Goal: Task Accomplishment & Management: Manage account settings

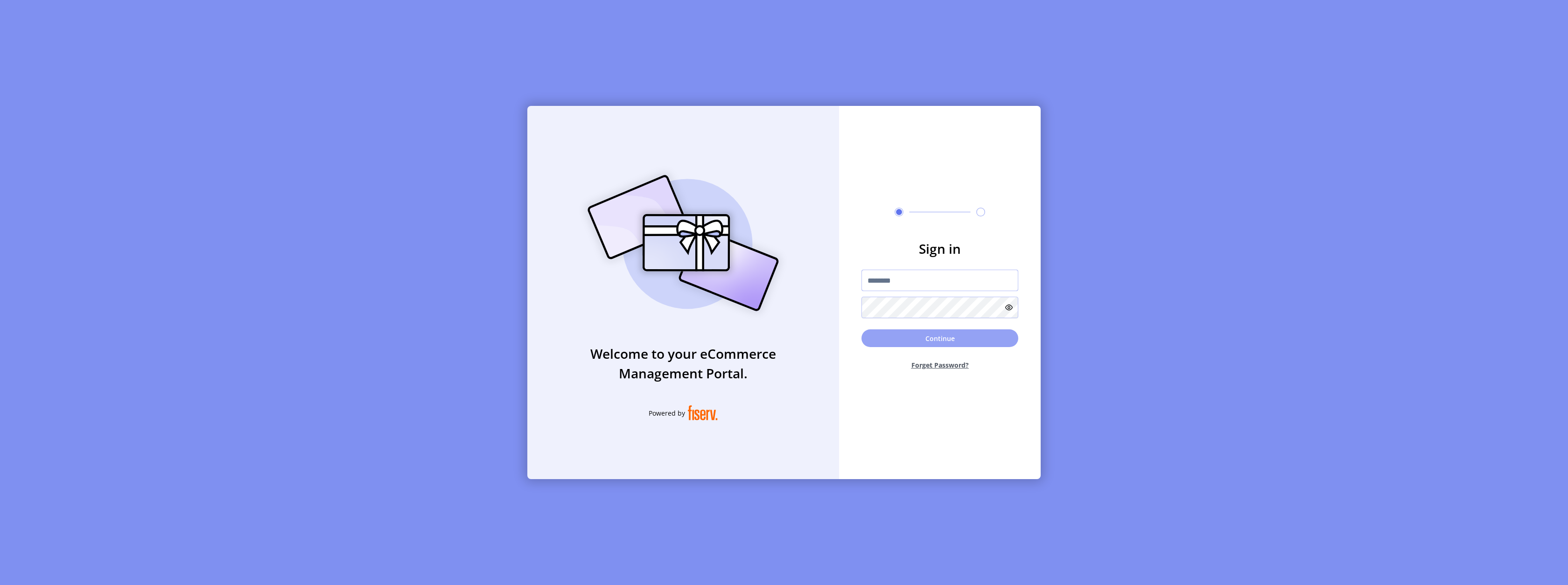
type input "*********"
click at [929, 341] on button "Continue" at bounding box center [939, 338] width 157 height 18
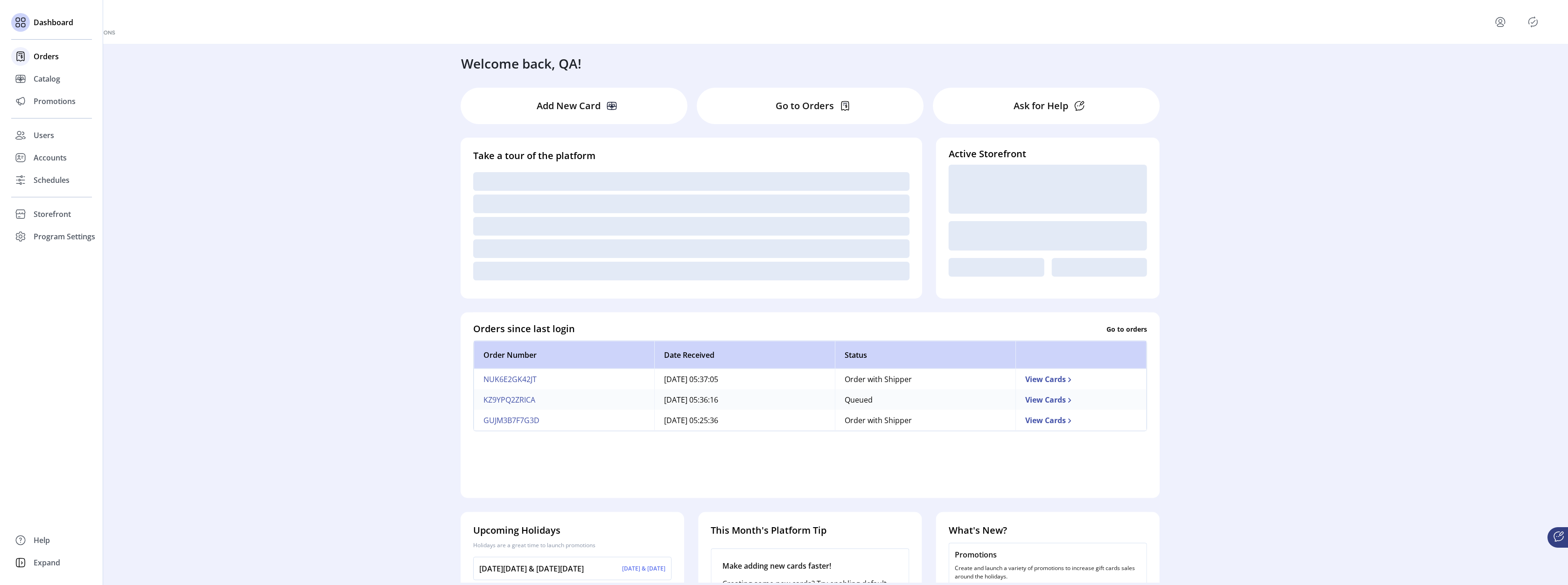
click at [28, 61] on div at bounding box center [21, 57] width 19 height 23
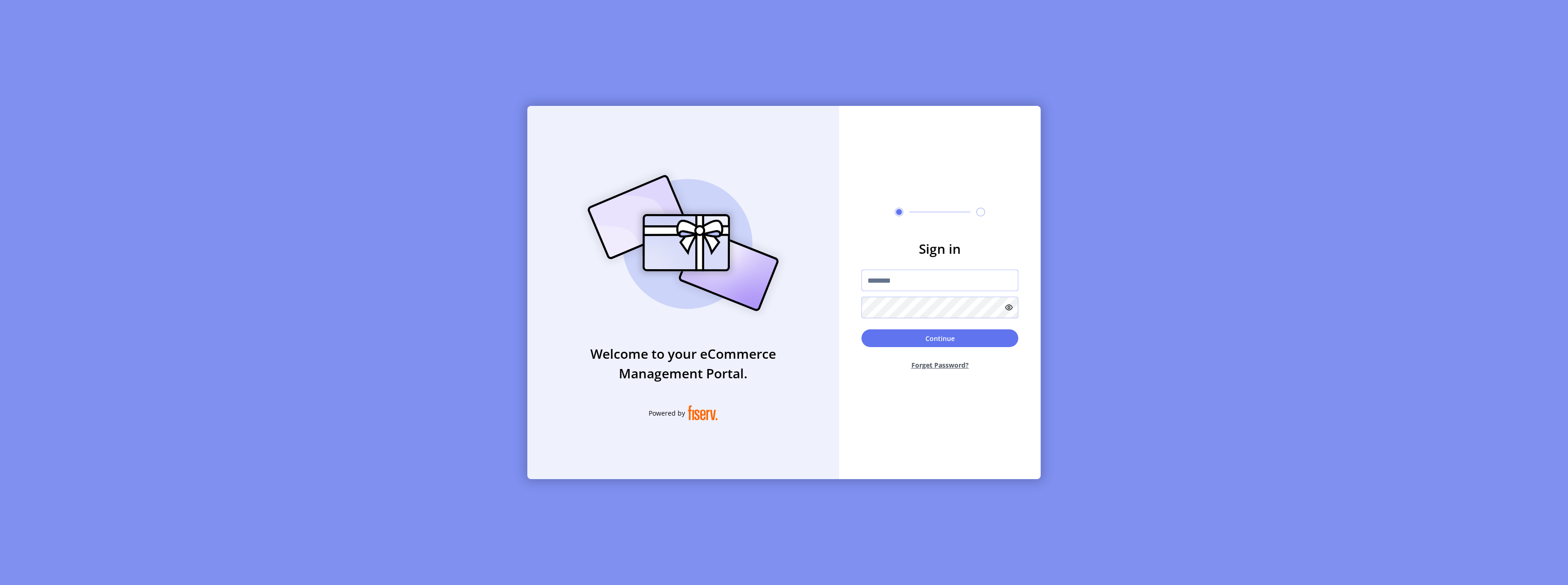
type input "*********"
